Goal: Transaction & Acquisition: Purchase product/service

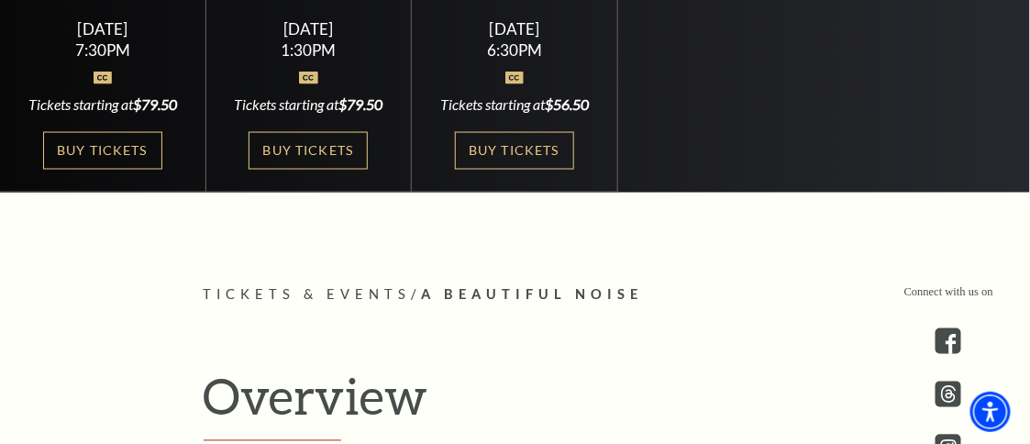
scroll to position [367, 0]
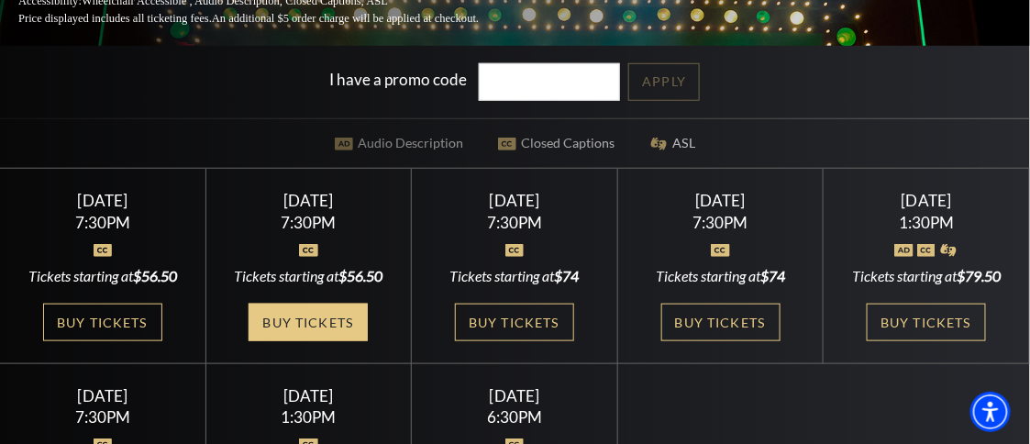
click at [312, 319] on link "Buy Tickets" at bounding box center [307, 322] width 119 height 38
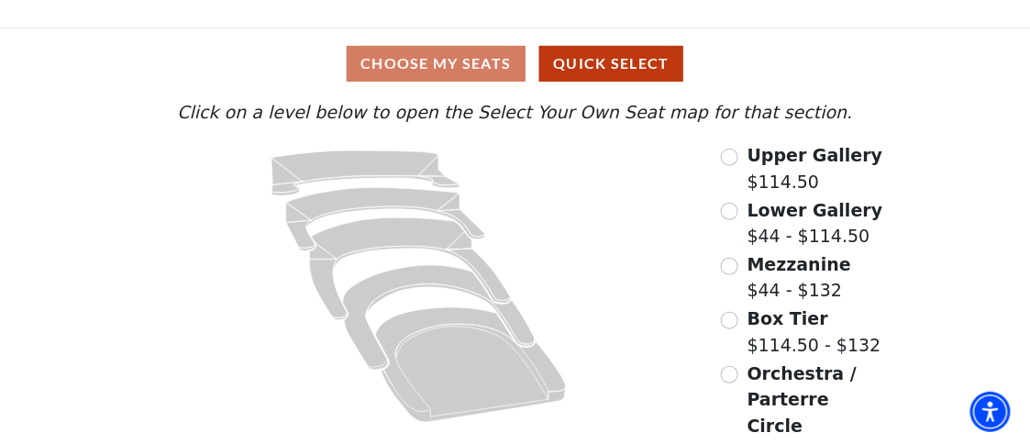
scroll to position [125, 0]
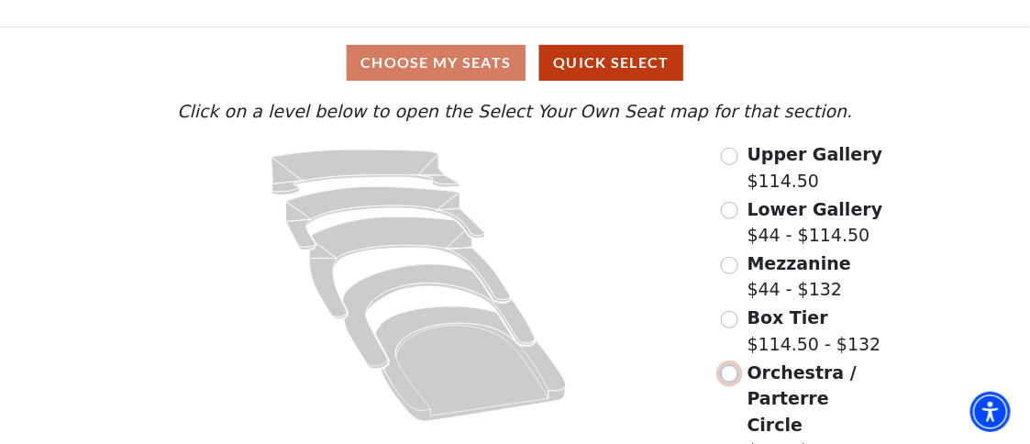
click at [734, 377] on input "Orchestra / Parterre Circle$44 - $132\a" at bounding box center [729, 373] width 17 height 17
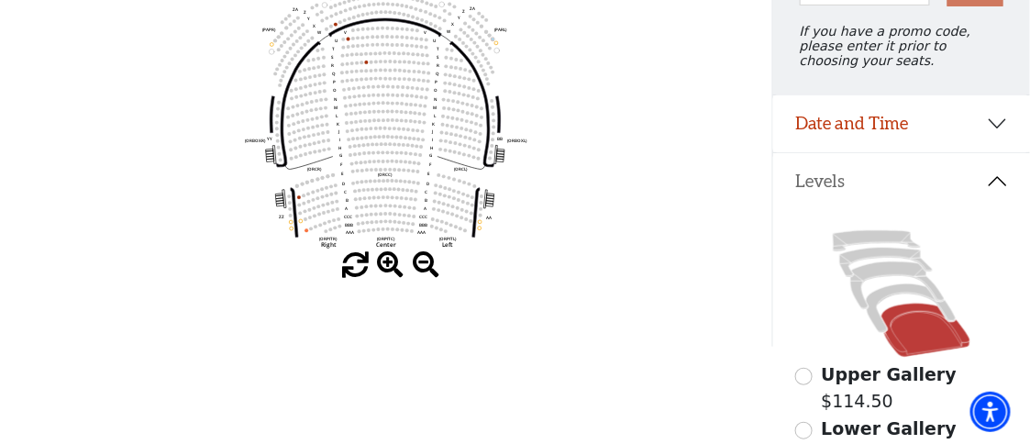
scroll to position [274, 0]
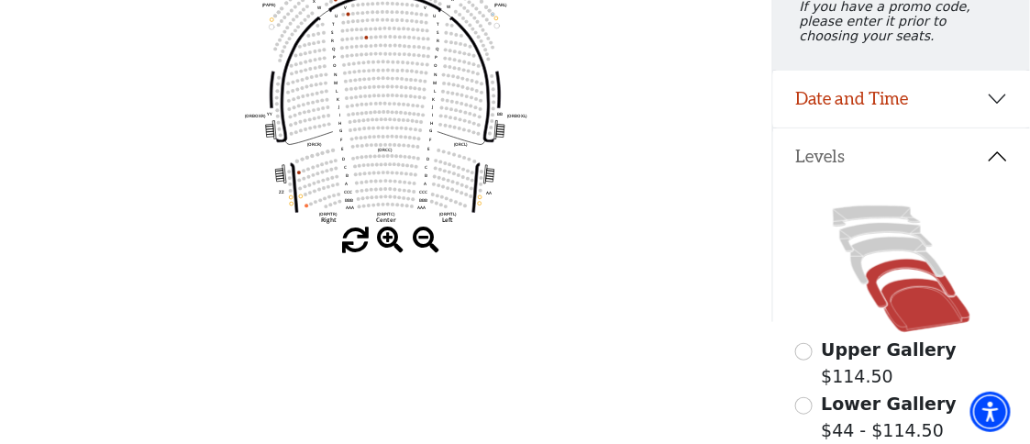
click at [881, 260] on icon at bounding box center [911, 283] width 90 height 49
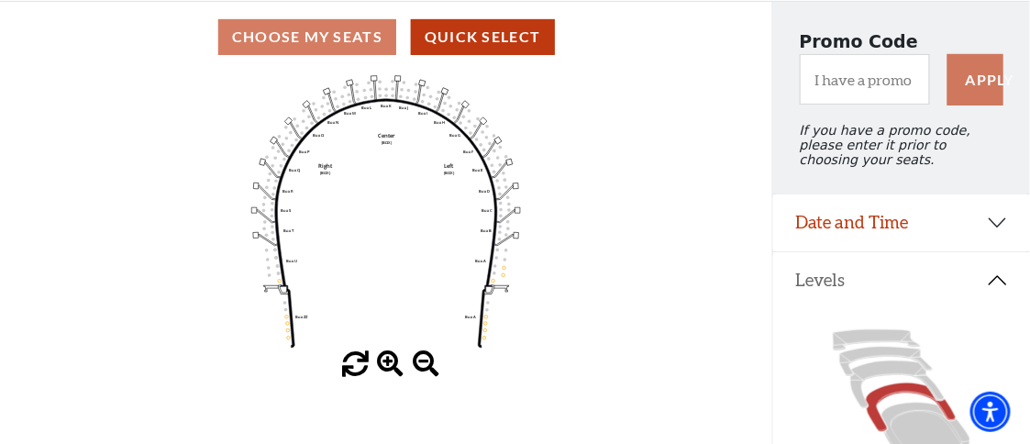
scroll to position [176, 0]
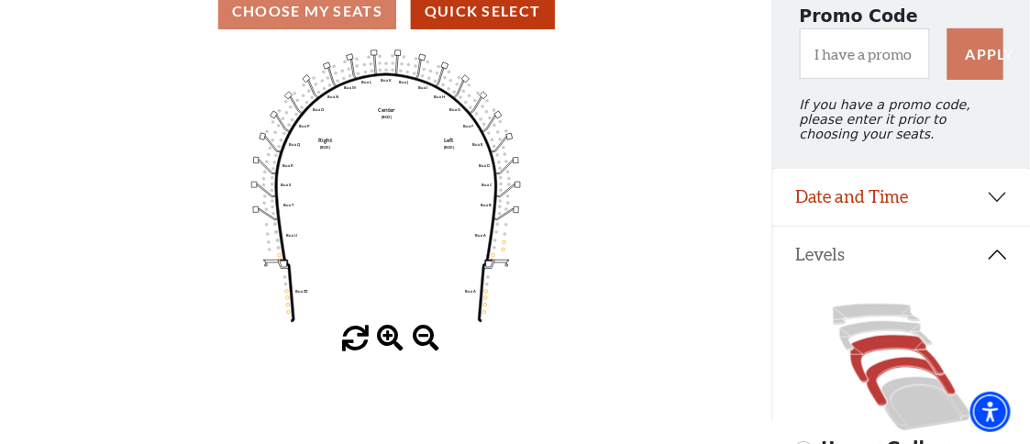
click at [887, 340] on icon at bounding box center [898, 360] width 94 height 48
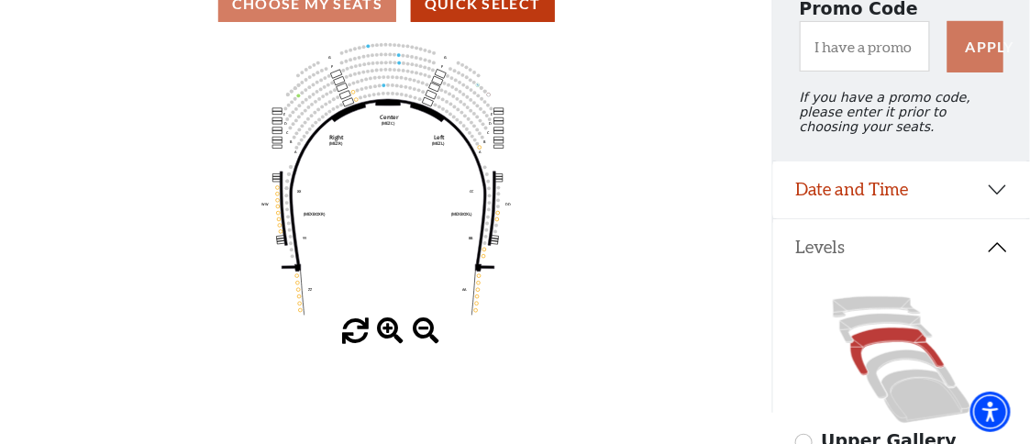
scroll to position [0, 0]
